Goal: Use online tool/utility: Utilize a website feature to perform a specific function

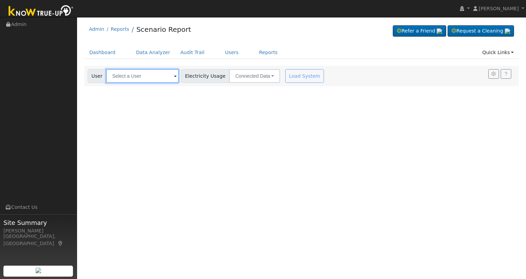
click at [148, 80] on input "text" at bounding box center [142, 76] width 73 height 14
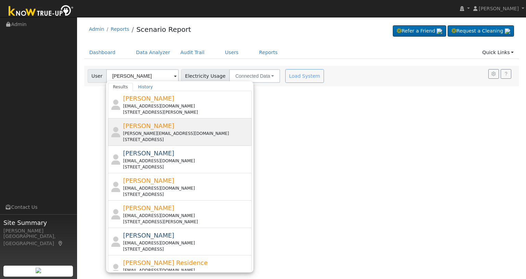
click at [198, 134] on div "[PERSON_NAME][EMAIL_ADDRESS][DOMAIN_NAME]" at bounding box center [186, 134] width 127 height 6
type input "[PERSON_NAME]"
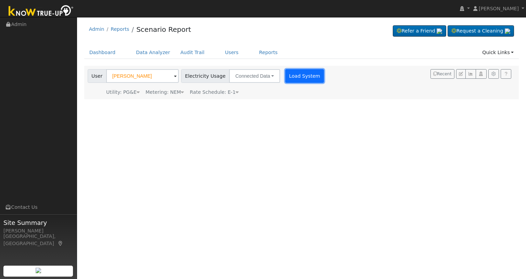
click at [298, 76] on button "Load System" at bounding box center [305, 76] width 39 height 14
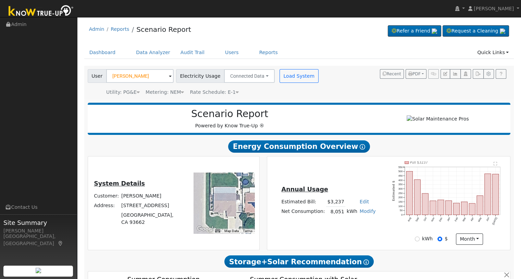
click at [425, 243] on label "kWh" at bounding box center [427, 238] width 11 height 7
click at [420, 242] on input "kWh" at bounding box center [417, 239] width 5 height 5
radio input "true"
radio input "false"
click at [425, 242] on label "kWh" at bounding box center [427, 238] width 11 height 7
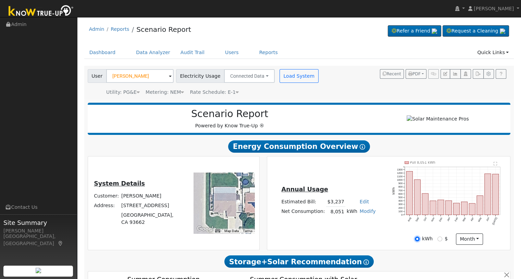
click at [420, 242] on input "kWh" at bounding box center [417, 239] width 5 height 5
